Goal: Task Accomplishment & Management: Complete application form

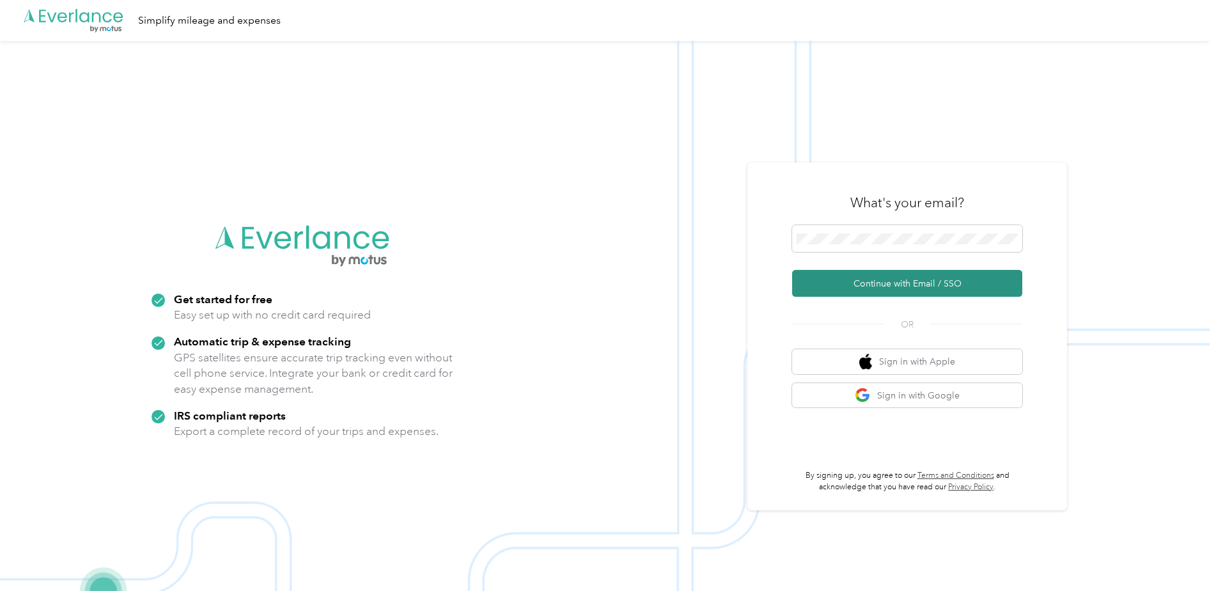
click at [867, 284] on button "Continue with Email / SSO" at bounding box center [907, 283] width 230 height 27
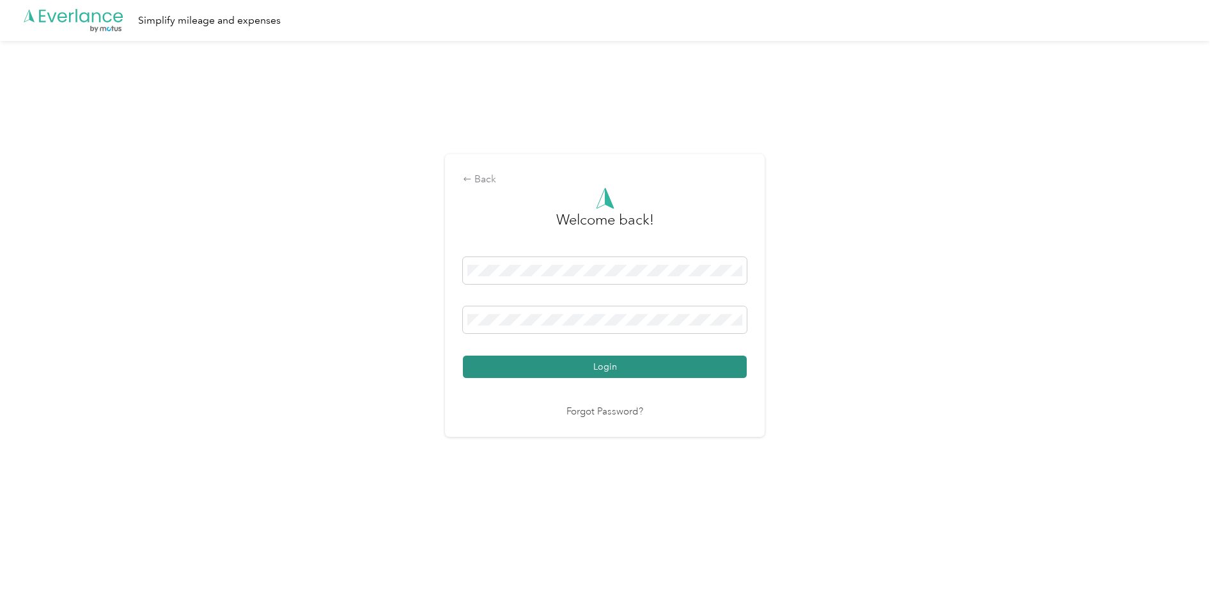
click at [652, 372] on button "Login" at bounding box center [605, 366] width 284 height 22
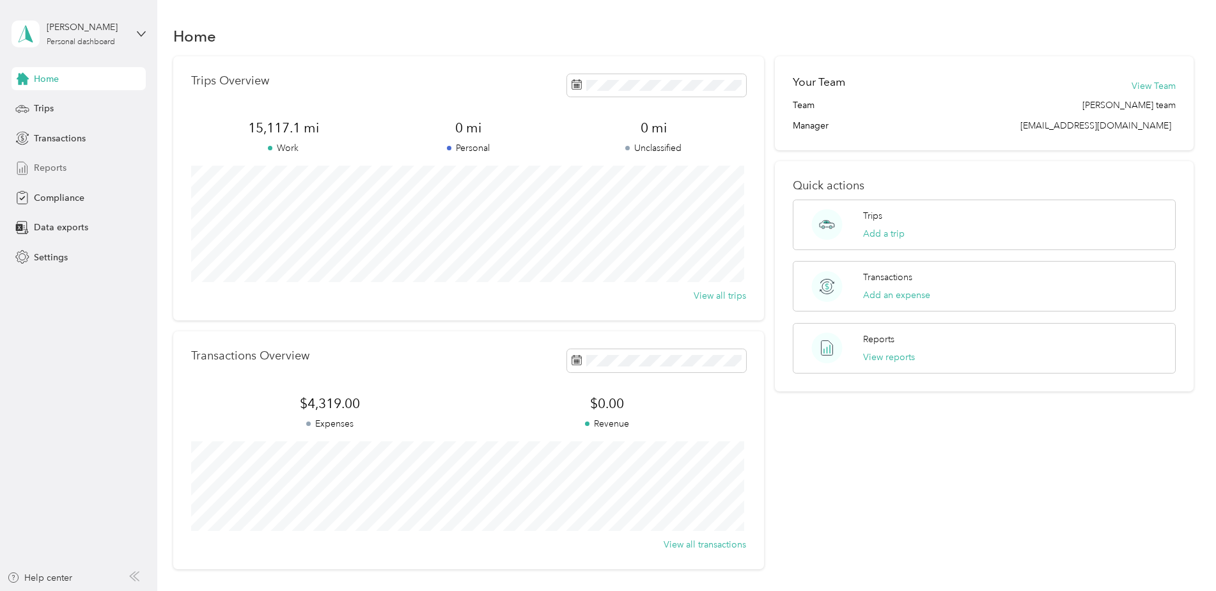
click at [49, 170] on span "Reports" at bounding box center [50, 167] width 33 height 13
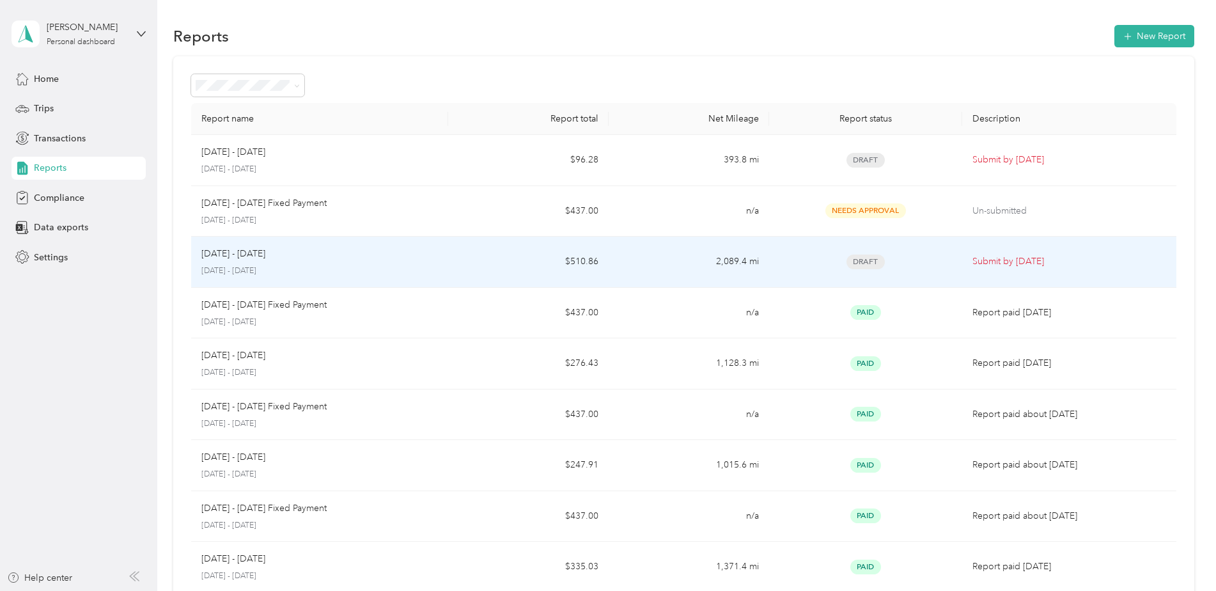
click at [867, 263] on span "Draft" at bounding box center [865, 261] width 38 height 15
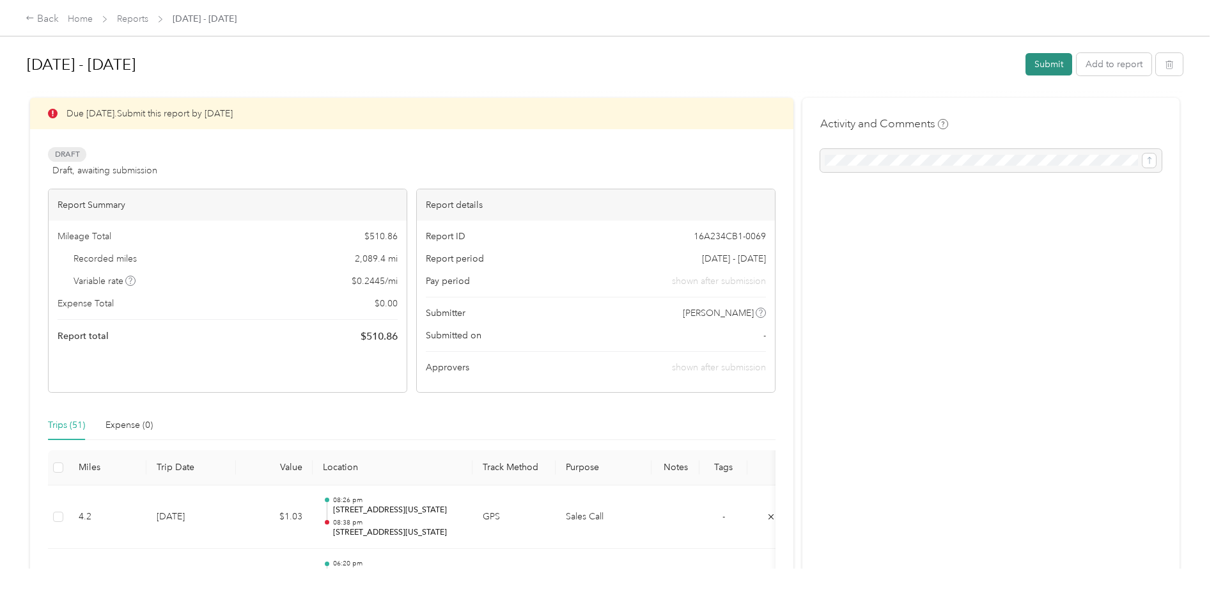
click at [1039, 61] on button "Submit" at bounding box center [1048, 64] width 47 height 22
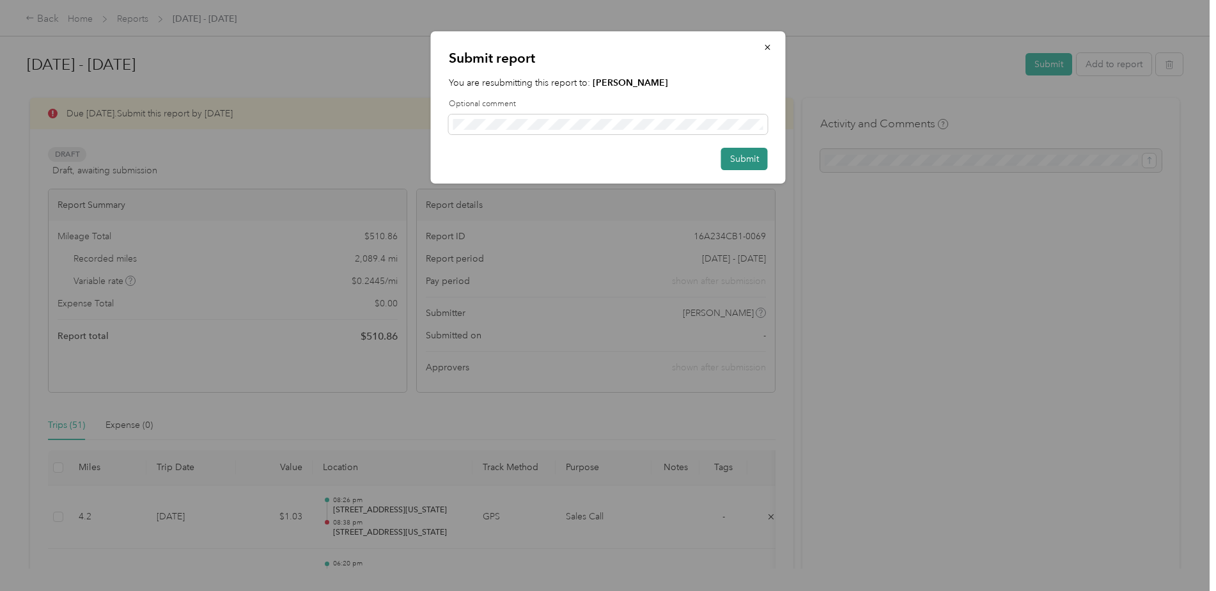
click at [733, 160] on button "Submit" at bounding box center [744, 159] width 47 height 22
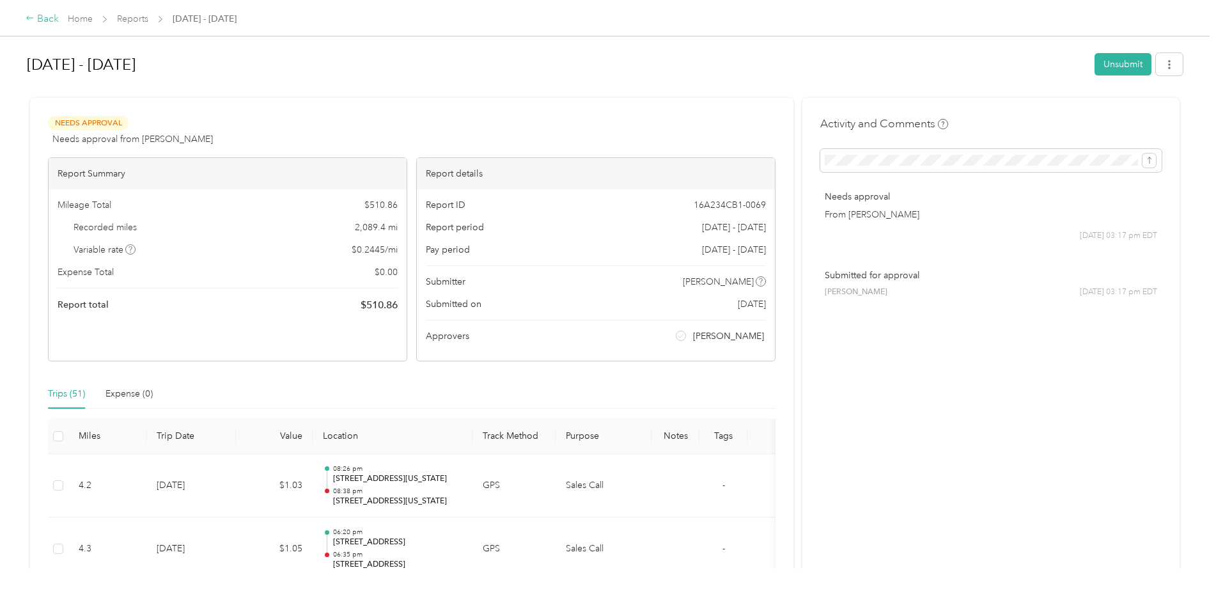
click at [49, 20] on div "Back" at bounding box center [42, 19] width 33 height 15
